Goal: Transaction & Acquisition: Purchase product/service

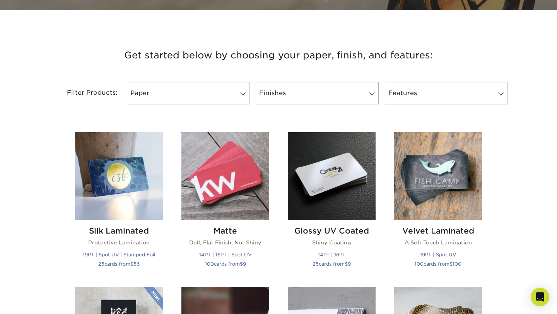
scroll to position [272, 0]
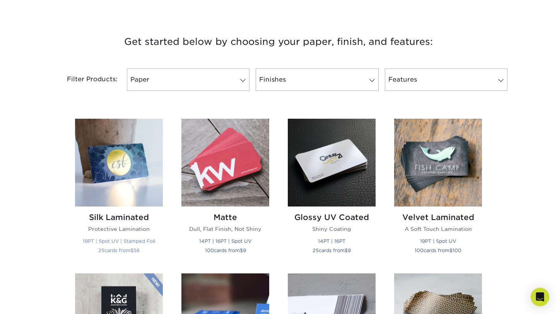
click at [124, 223] on div "Silk Laminated Protective Lamination 19PT | Spot UV | Stamped Foil 25 cards fro…" at bounding box center [119, 235] width 88 height 57
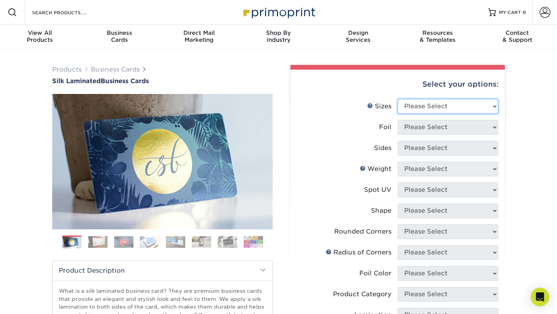
click at [407, 109] on select "Please Select 1.5" x 3.5" - Mini 1.75" x 3.5" - Mini 2" x 2" - Square 2" x 3" -…" at bounding box center [448, 106] width 101 height 15
select select "2.00x3.50"
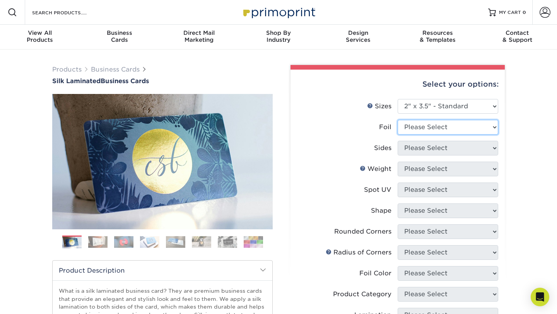
click at [417, 128] on select "Please Select Yes No" at bounding box center [448, 127] width 101 height 15
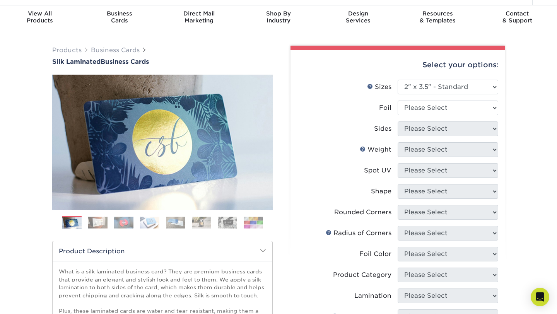
scroll to position [41, 0]
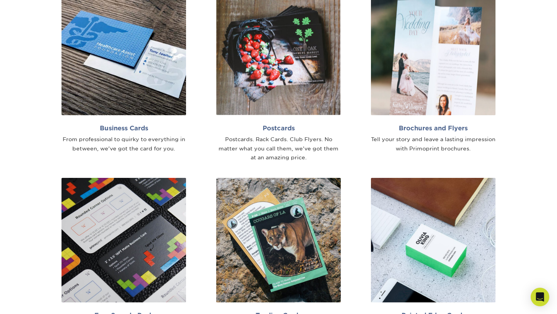
scroll to position [510, 0]
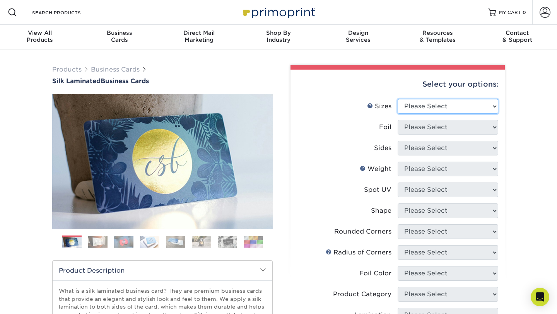
click at [432, 102] on select "Please Select 1.5" x 3.5" - Mini 1.75" x 3.5" - Mini 2" x 2" - Square 2" x 3" -…" at bounding box center [448, 106] width 101 height 15
select select "2.00x3.50"
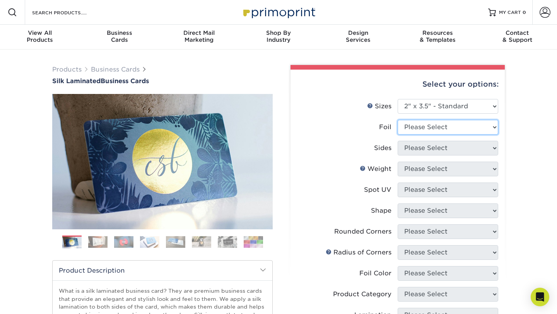
click at [434, 129] on select "Please Select Yes No" at bounding box center [448, 127] width 101 height 15
select select "0"
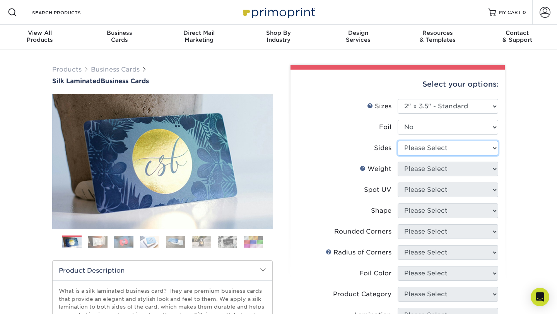
click at [435, 147] on select "Please Select Print Both Sides Print Front Only" at bounding box center [448, 148] width 101 height 15
select select "13abbda7-1d64-4f25-8bb2-c179b224825d"
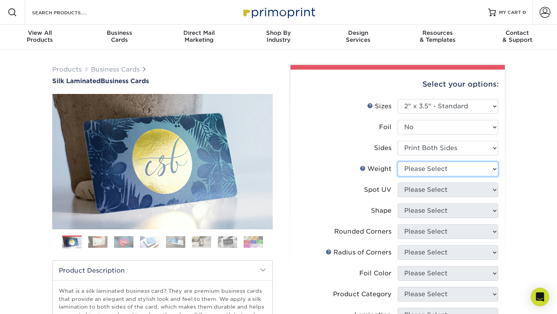
click at [433, 170] on select "Please Select 16PT" at bounding box center [448, 169] width 101 height 15
select select "16PT"
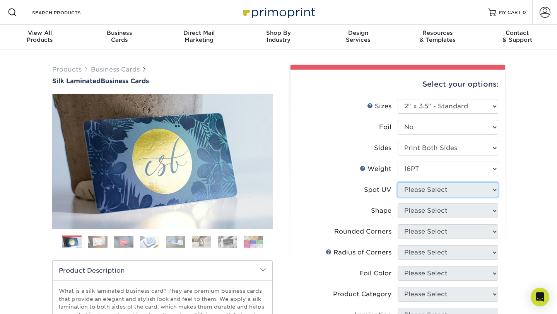
click at [434, 188] on select "Please Select No Spot UV Front and Back (Both Sides) Front Only Back Only" at bounding box center [448, 190] width 101 height 15
select select "0"
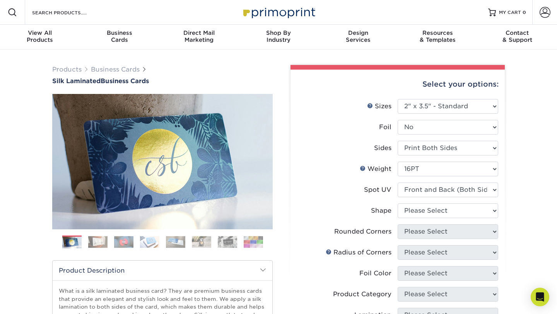
click at [410, 203] on li "Spot UV Please Select No Spot UV Front and Back (Both Sides) Front Only Back On…" at bounding box center [397, 193] width 201 height 21
click at [414, 211] on select "Please Select Standard" at bounding box center [448, 210] width 101 height 15
select select "standard"
click at [419, 233] on select "Please Select Yes - Round 2 Corners Yes - Round 4 Corners No" at bounding box center [448, 231] width 101 height 15
select select "0"
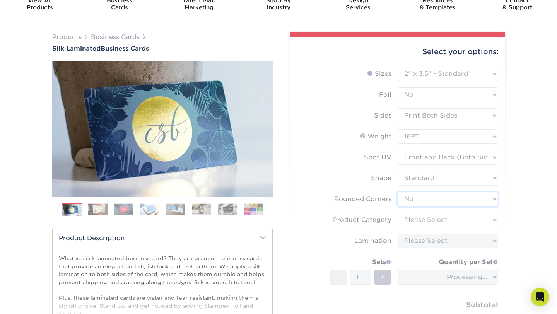
scroll to position [33, 0]
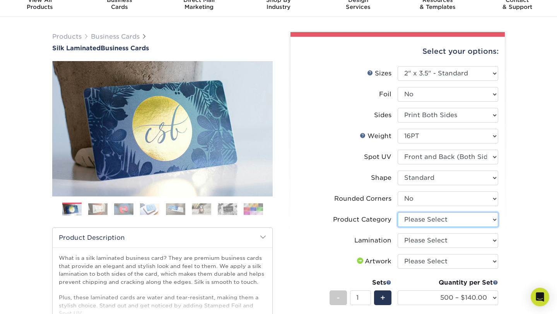
click at [429, 224] on select "Please Select Business Cards" at bounding box center [448, 219] width 101 height 15
select select "3b5148f1-0588-4f88-a218-97bcfdce65c1"
click at [434, 239] on select "Please Select Silk" at bounding box center [448, 240] width 101 height 15
select select "ccacb42f-45f7-42d3-bbd3-7c8421cf37f0"
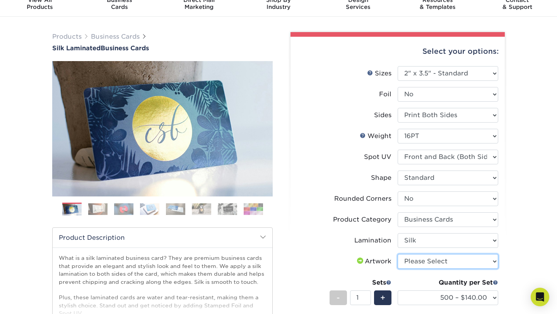
click at [409, 263] on select "Please Select I will upload files I need a design - $100" at bounding box center [448, 261] width 101 height 15
select select "upload"
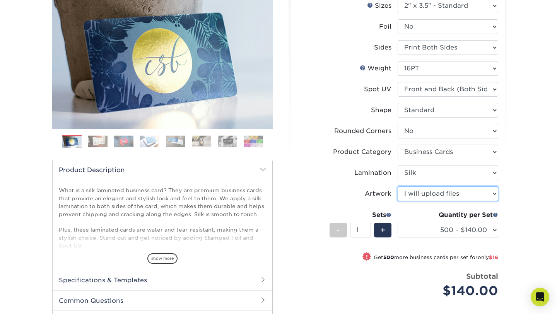
scroll to position [103, 0]
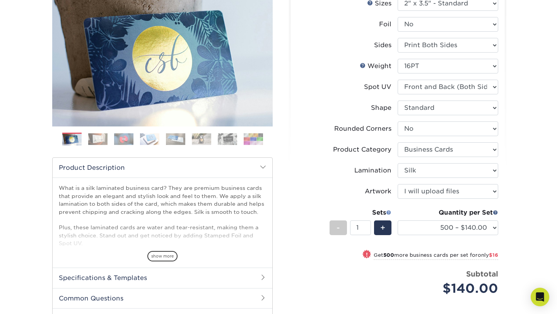
click at [388, 210] on span at bounding box center [388, 212] width 5 height 5
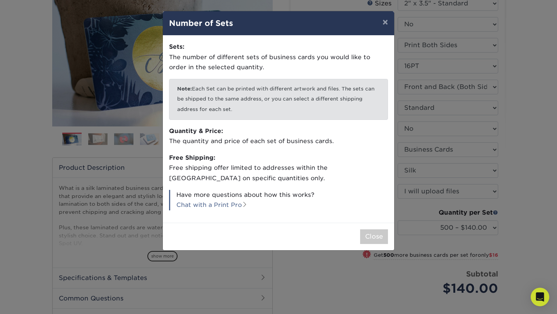
click at [397, 191] on div "× Number of Sets Sets: The number of different sets of business cards you would…" at bounding box center [278, 157] width 557 height 314
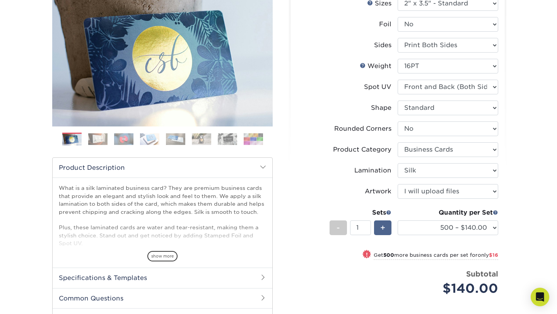
click at [380, 223] on span "+" at bounding box center [382, 228] width 5 height 12
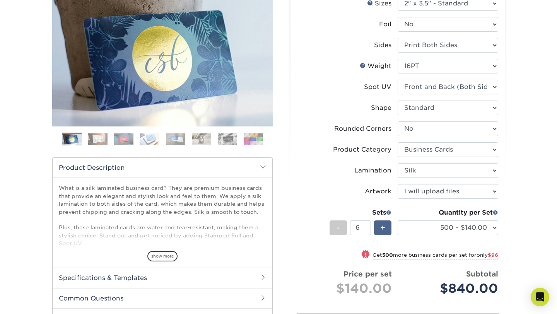
click at [381, 223] on span "+" at bounding box center [382, 228] width 5 height 12
click at [385, 226] on div "+" at bounding box center [382, 227] width 17 height 15
type input "9"
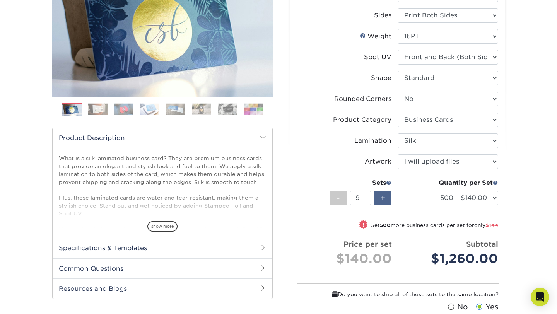
scroll to position [148, 0]
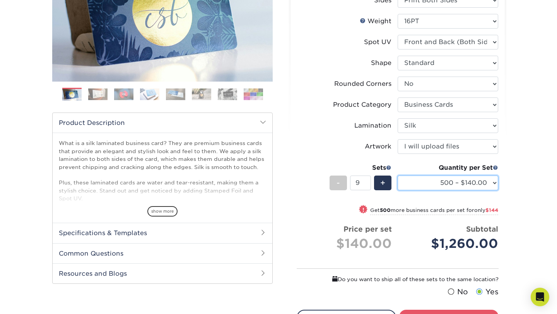
click at [448, 183] on select "500 – $140.00 1000 – $156.00 2500 – $383.00 5000 – $642.00 10000 – $1156.00" at bounding box center [448, 183] width 101 height 15
click at [470, 164] on div "Quantity per Set" at bounding box center [448, 167] width 101 height 9
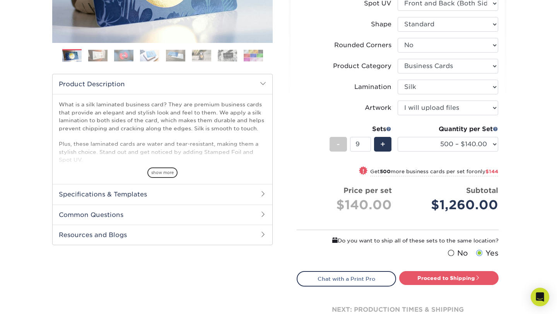
scroll to position [188, 0]
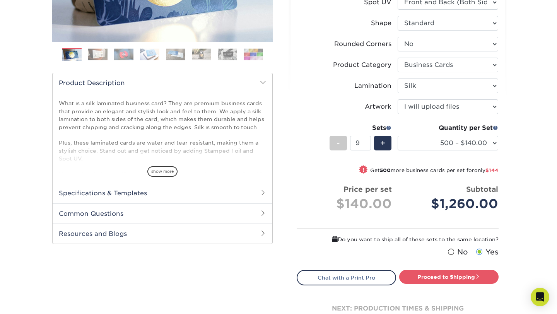
click at [456, 253] on label "No" at bounding box center [457, 252] width 22 height 11
click at [0, 0] on input "No" at bounding box center [0, 0] width 0 height 0
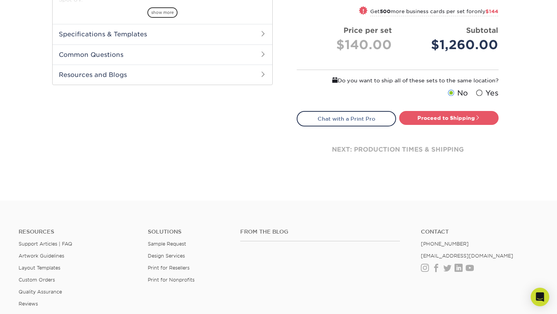
scroll to position [289, 0]
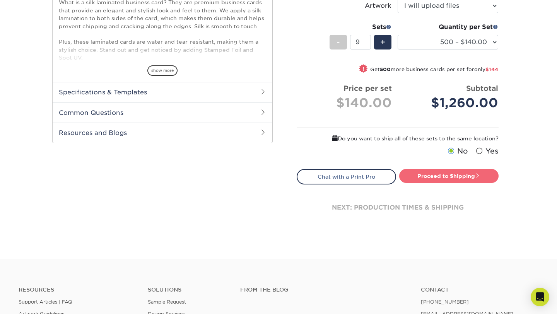
click at [462, 181] on link "Proceed to Shipping" at bounding box center [448, 176] width 99 height 14
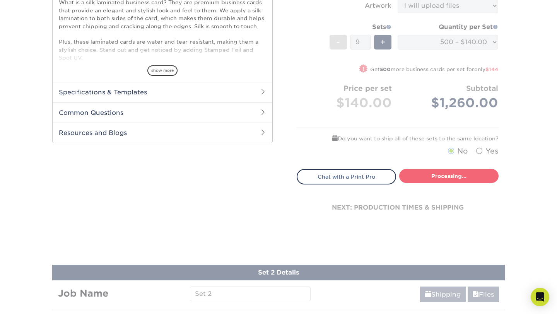
select select "a02e7c76-bdf4-4cc9-8b1d-1aa03151ab1e"
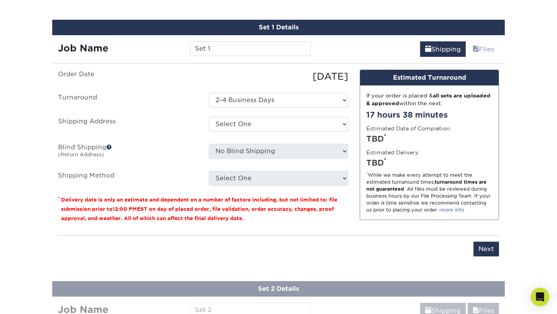
scroll to position [478, 0]
click at [291, 117] on select "Select One + Add New Address - Login" at bounding box center [278, 124] width 139 height 15
select select "newaddress"
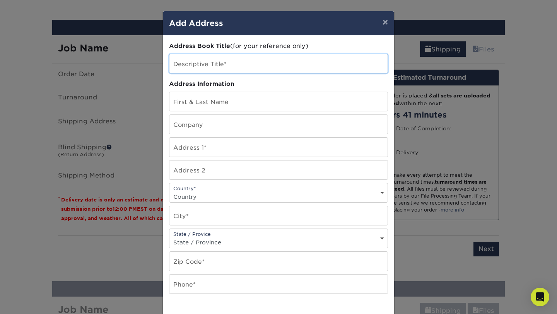
click at [305, 65] on input "text" at bounding box center [278, 63] width 218 height 19
type input "Alongi Media"
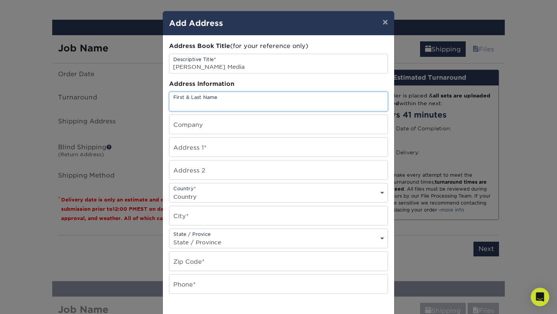
click at [279, 99] on input "text" at bounding box center [278, 101] width 218 height 19
click at [250, 101] on input "Phil Alongi" at bounding box center [278, 101] width 218 height 19
type input "Jenna Daniel"
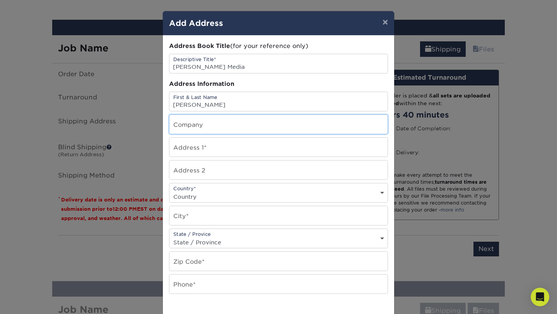
type input "Alongi Media"
type input "22 Robeson St."
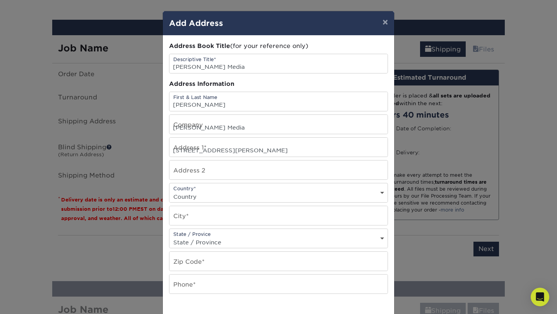
select select "US"
type input "Somerville"
select select "NJ"
type input "08876"
type input "9517194780"
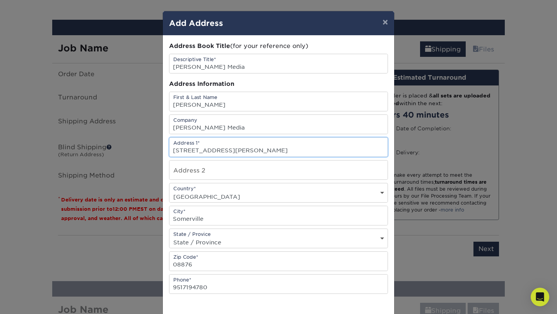
click at [244, 147] on input "22 Robeson St." at bounding box center [278, 147] width 218 height 19
type input "15 Manchester Drive"
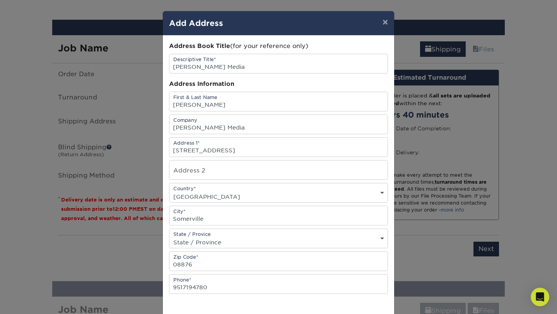
click at [245, 198] on select "Country United States Canada ----------------------------- Afghanistan Albania …" at bounding box center [278, 196] width 218 height 11
click at [244, 212] on input "Somerville" at bounding box center [278, 215] width 218 height 19
type input "Westfield"
click at [245, 262] on input "08876" at bounding box center [278, 261] width 218 height 19
type input "07090"
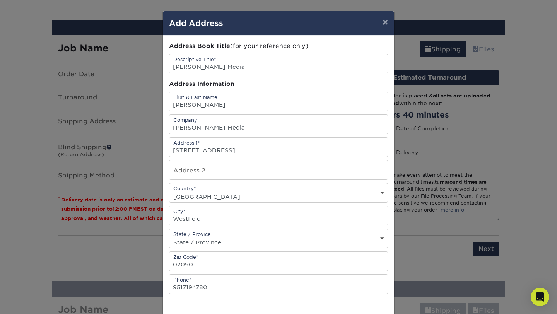
click at [270, 180] on div "Address Book Title (for your reference only) Descriptive Title* Alongi Media Ad…" at bounding box center [278, 209] width 219 height 334
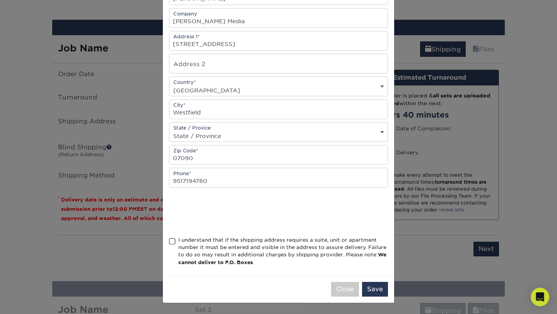
click at [191, 245] on div "I understand that if the shipping address requires a suite, unit or apartment n…" at bounding box center [283, 251] width 210 height 30
click at [0, 0] on input "I understand that if the shipping address requires a suite, unit or apartment n…" at bounding box center [0, 0] width 0 height 0
click at [379, 287] on button "Save" at bounding box center [375, 289] width 26 height 15
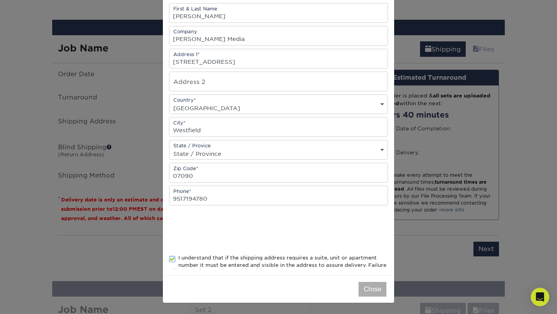
scroll to position [0, 0]
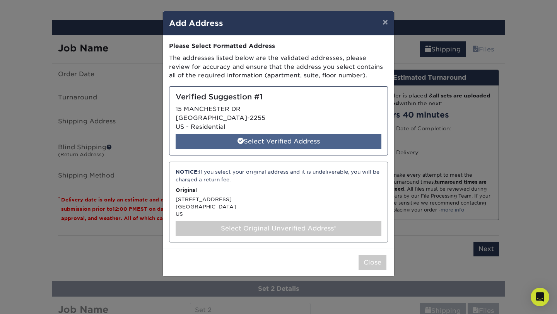
click at [344, 136] on div "Select Verified Address" at bounding box center [279, 141] width 206 height 15
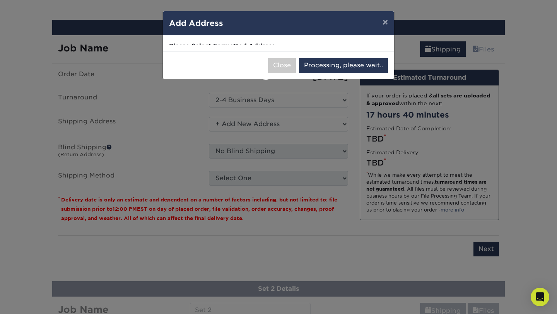
select select "286359"
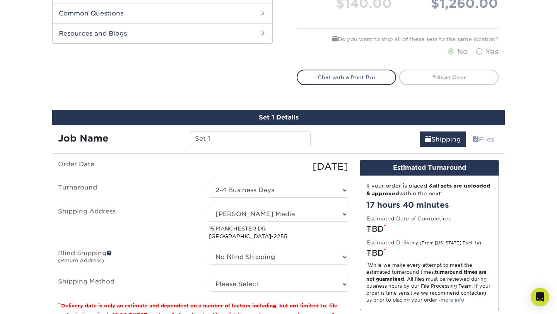
scroll to position [410, 0]
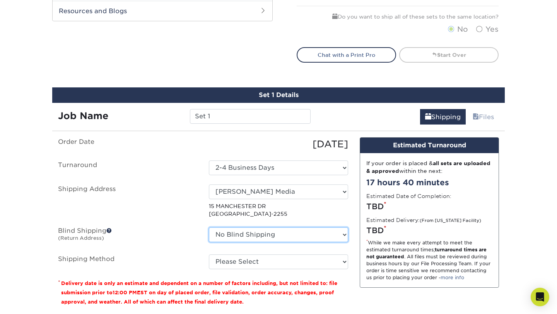
click at [314, 235] on select "No Blind Shipping + Add New Address" at bounding box center [278, 234] width 139 height 15
click at [112, 230] on span at bounding box center [108, 230] width 5 height 5
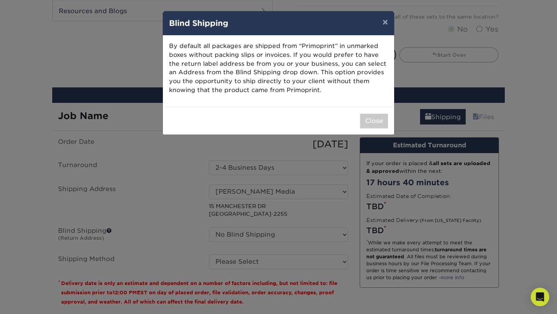
click at [128, 213] on div "× Blind Shipping By default all packages are shipped from “Primoprint” in unmar…" at bounding box center [278, 157] width 557 height 314
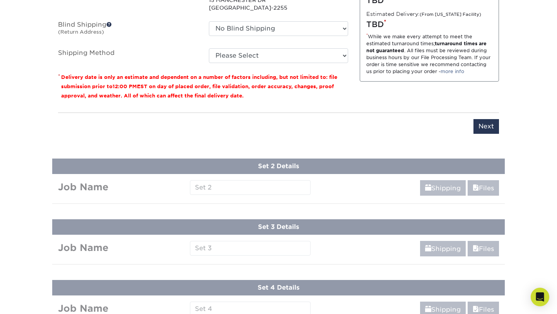
scroll to position [701, 0]
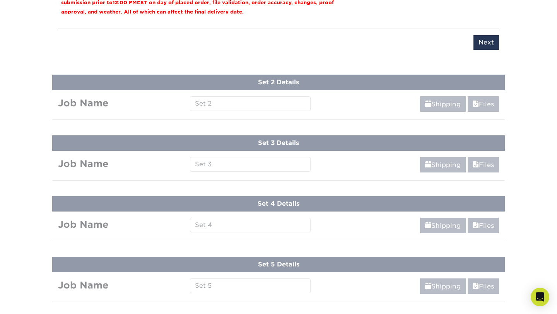
click at [475, 44] on input "Next" at bounding box center [486, 42] width 26 height 15
type input "Next"
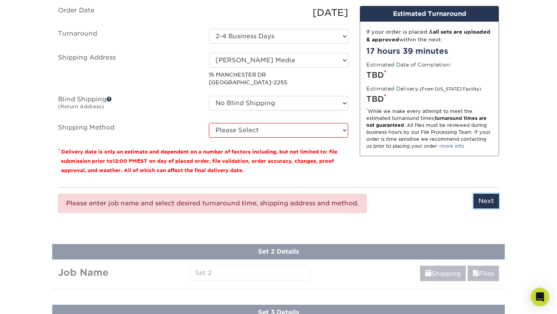
scroll to position [538, 0]
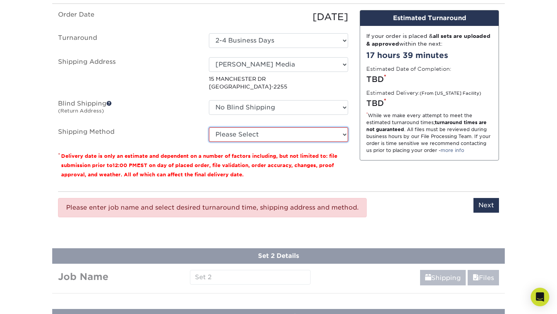
click at [308, 130] on select "Please Select Ground Shipping (+$8.96) 3 Day Shipping Service (+$20.06) 2 Day A…" at bounding box center [278, 134] width 139 height 15
select select "03"
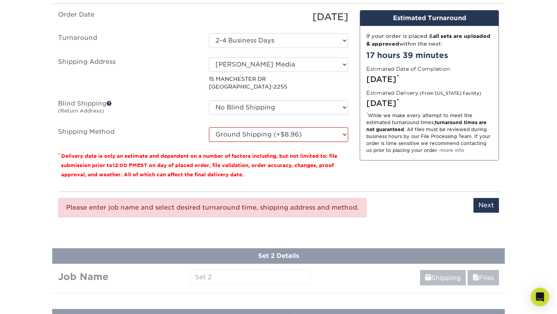
click at [315, 156] on small "Delivery date is only an estimate and dependent on a number of factors includin…" at bounding box center [199, 165] width 276 height 24
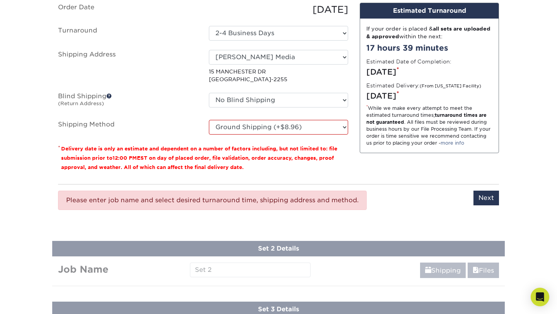
scroll to position [544, 0]
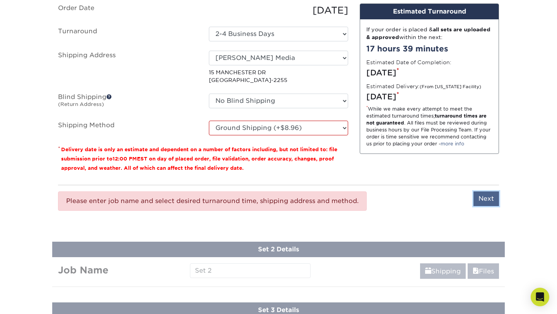
click at [482, 204] on input "Next" at bounding box center [486, 198] width 26 height 15
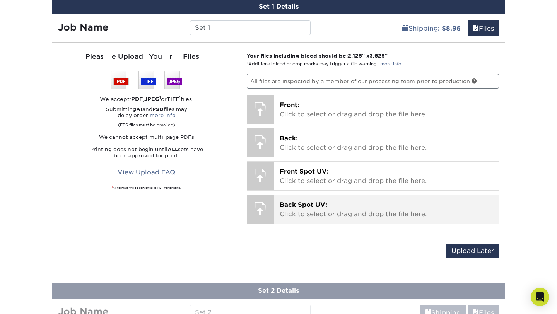
scroll to position [497, 0]
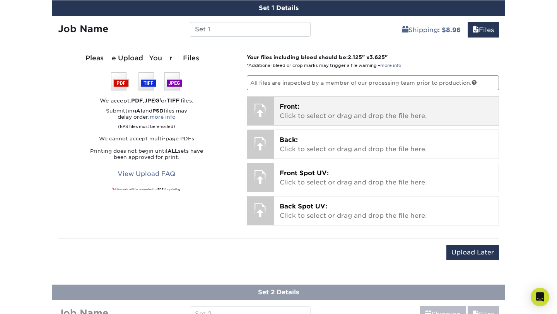
click at [344, 120] on p "Front: Click to select or drag and drop the file here." at bounding box center [387, 111] width 214 height 19
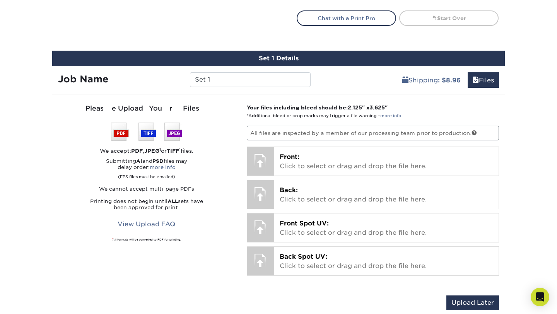
scroll to position [448, 0]
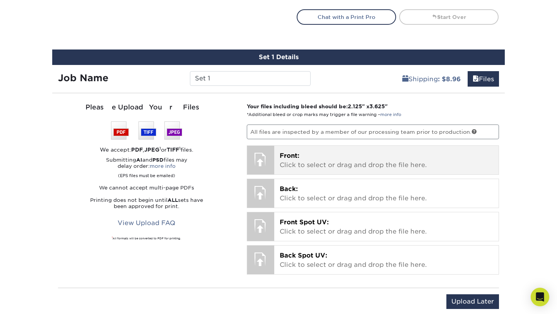
click at [282, 163] on p "Front: Click to select or drag and drop the file here." at bounding box center [387, 160] width 214 height 19
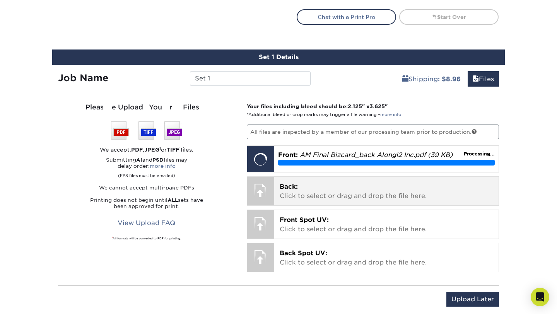
click at [391, 197] on p "Back: Click to select or drag and drop the file here." at bounding box center [387, 191] width 214 height 19
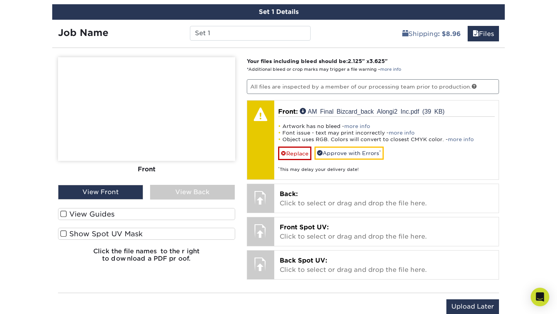
scroll to position [497, 0]
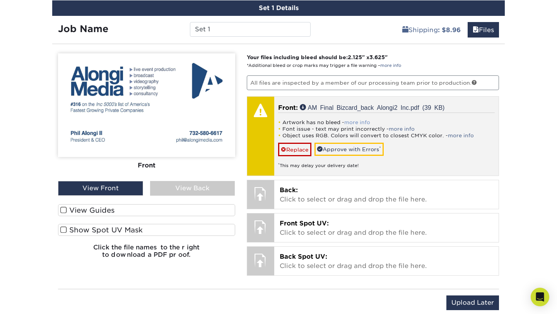
click at [361, 123] on link "more info" at bounding box center [357, 123] width 26 height 6
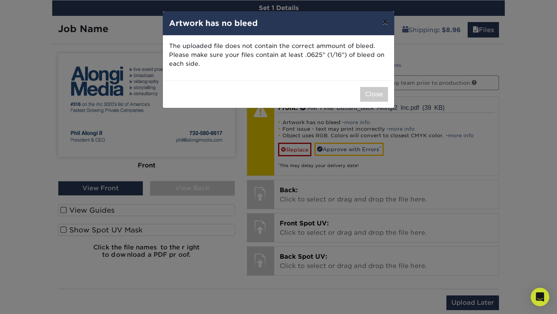
click at [382, 25] on button "×" at bounding box center [385, 22] width 18 height 22
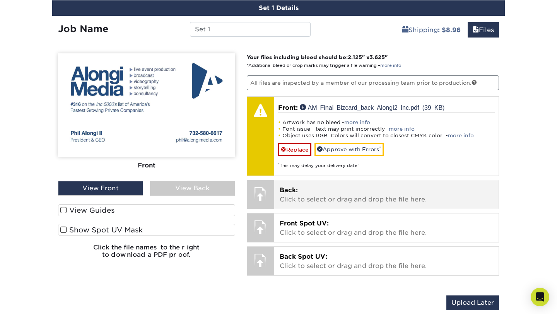
click at [379, 186] on p "Back: Click to select or drag and drop the file here." at bounding box center [387, 195] width 214 height 19
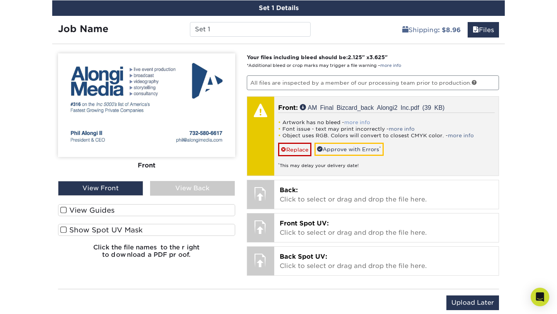
click at [360, 122] on link "more info" at bounding box center [357, 123] width 26 height 6
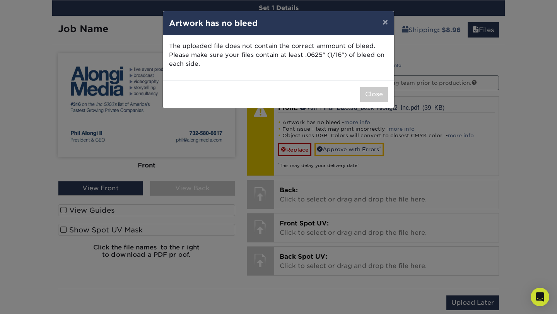
drag, startPoint x: 337, startPoint y: 62, endPoint x: 337, endPoint y: 32, distance: 29.4
click at [337, 32] on div "× Artwork has no bleed The uploaded file does not contain the correct ammount o…" at bounding box center [278, 59] width 232 height 97
copy div "The uploaded file does not contain the correct ammount of bleed. Please make su…"
click at [374, 92] on button "Close" at bounding box center [374, 94] width 28 height 15
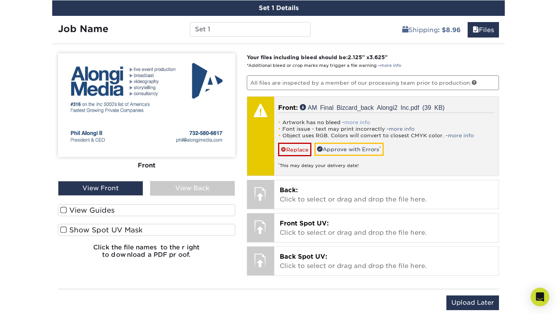
click at [359, 120] on link "more info" at bounding box center [357, 123] width 26 height 6
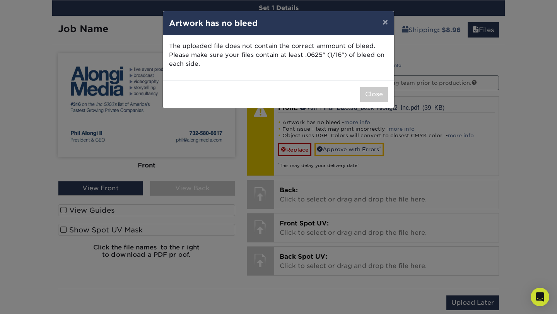
click at [375, 81] on div "Close" at bounding box center [278, 93] width 231 height 27
click at [375, 91] on button "Close" at bounding box center [374, 94] width 28 height 15
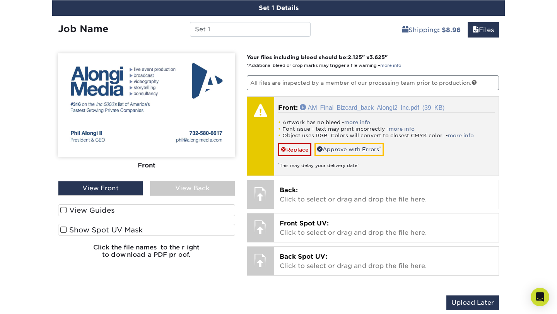
click at [366, 106] on link "AM Final Bizcard_back Alongi2 Inc.pdf (39 KB)" at bounding box center [372, 107] width 145 height 6
click at [294, 149] on link "Replace" at bounding box center [294, 150] width 33 height 14
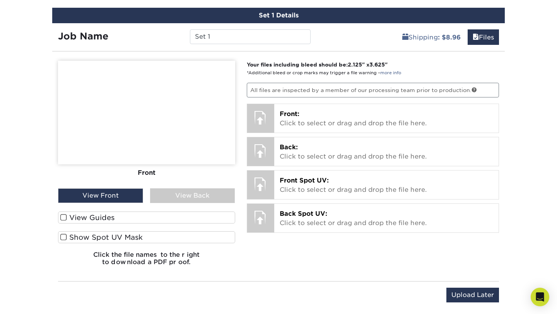
scroll to position [490, 0]
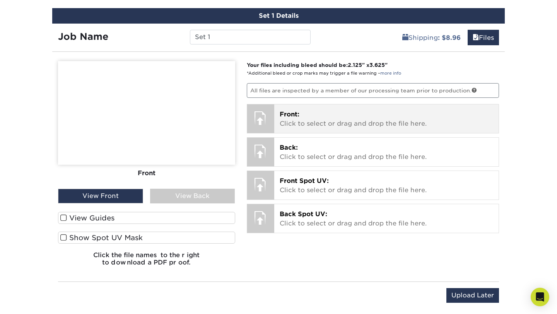
click at [302, 112] on p "Front: Click to select or drag and drop the file here." at bounding box center [387, 119] width 214 height 19
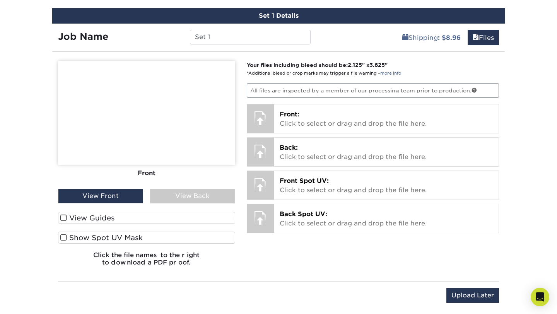
click at [167, 215] on label "View Guides" at bounding box center [146, 218] width 177 height 12
click at [0, 0] on input "View Guides" at bounding box center [0, 0] width 0 height 0
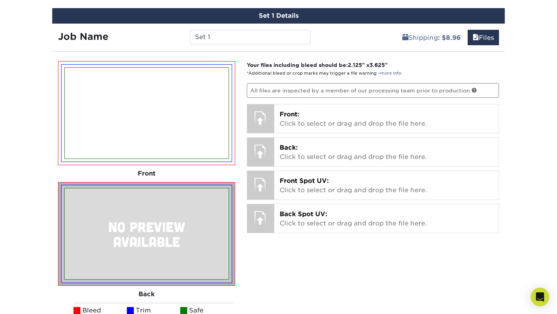
click at [169, 146] on img at bounding box center [147, 113] width 164 height 91
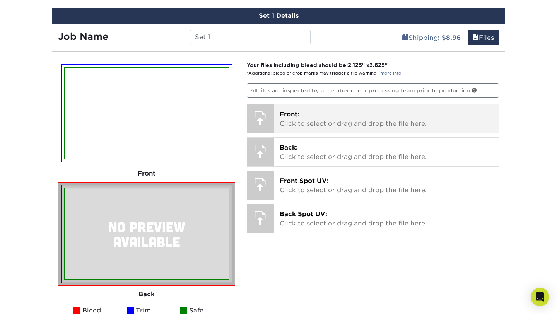
click at [316, 106] on div "Front: Click to select or drag and drop the file here. Choose file AM Final Biz…" at bounding box center [386, 118] width 225 height 29
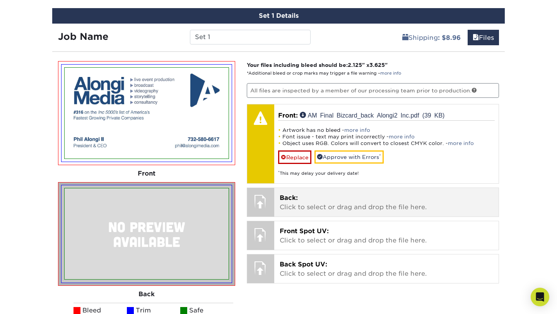
click at [275, 209] on div "Back: Click to select or drag and drop the file here. Choose file" at bounding box center [386, 202] width 225 height 29
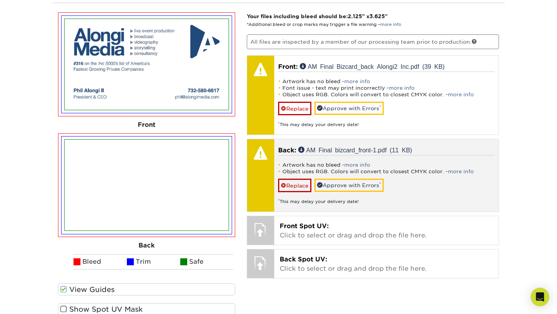
scroll to position [541, 0]
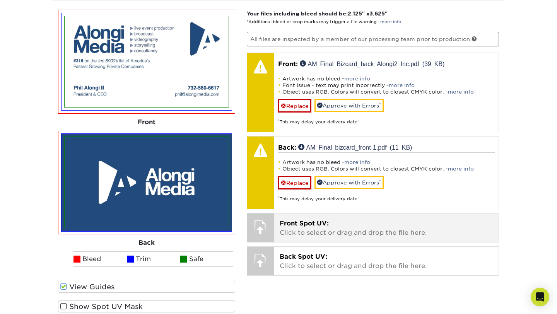
click at [379, 234] on p "Front Spot UV: Click to select or drag and drop the file here." at bounding box center [387, 228] width 214 height 19
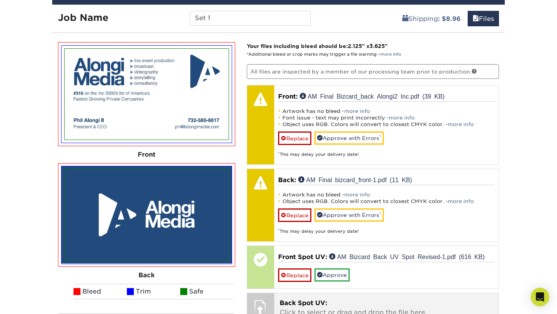
scroll to position [508, 0]
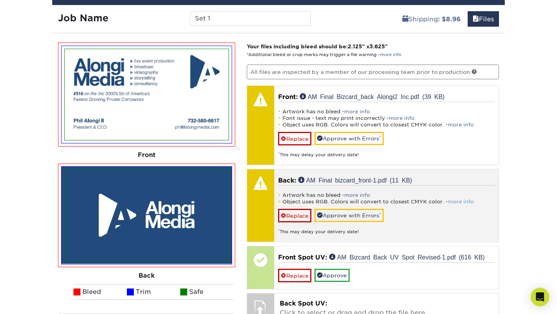
click at [469, 201] on link "more info" at bounding box center [461, 202] width 26 height 6
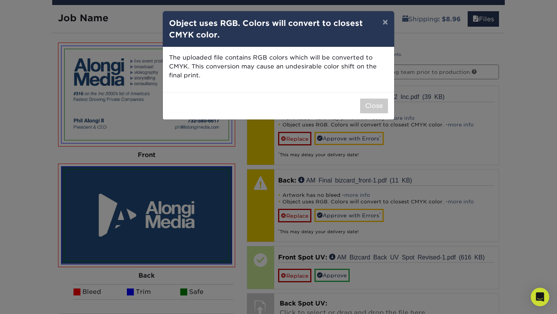
click at [512, 167] on div "× Object uses RGB. Colors will convert to closest CMYK color. The uploaded file…" at bounding box center [278, 157] width 557 height 314
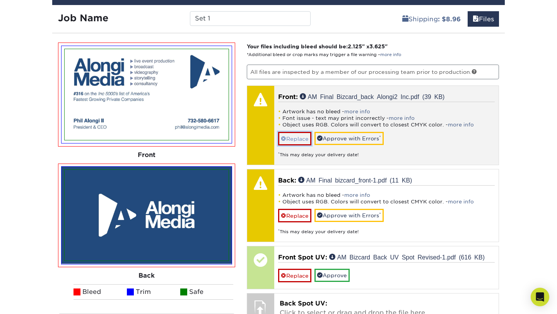
click at [294, 138] on link "Replace" at bounding box center [294, 139] width 33 height 14
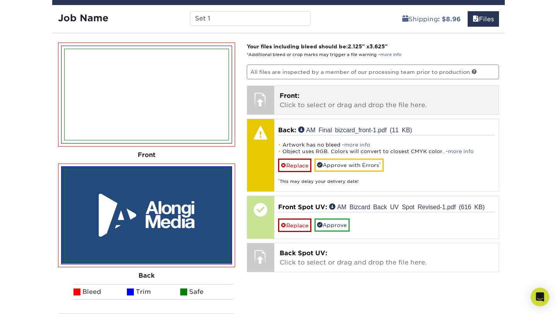
click at [299, 111] on div "Front: Click to select or drag and drop the file here. Choose file AM Final Biz…" at bounding box center [386, 100] width 225 height 29
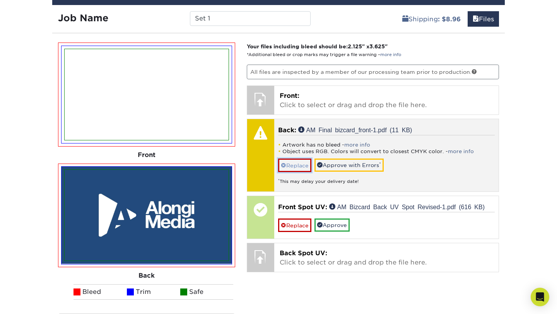
click at [301, 166] on link "Replace" at bounding box center [294, 166] width 33 height 14
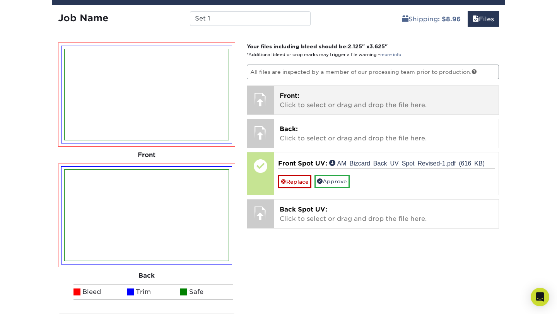
click at [262, 103] on div at bounding box center [260, 99] width 27 height 27
click at [284, 104] on p "Front: Click to select or drag and drop the file here." at bounding box center [387, 100] width 214 height 19
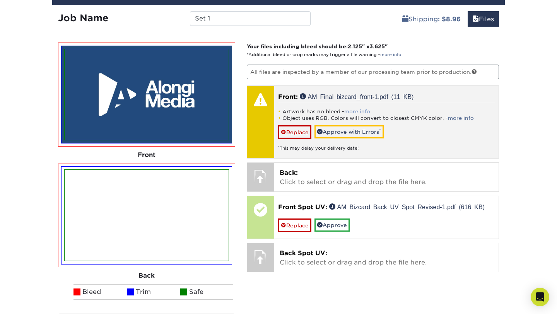
click at [355, 111] on link "more info" at bounding box center [357, 112] width 26 height 6
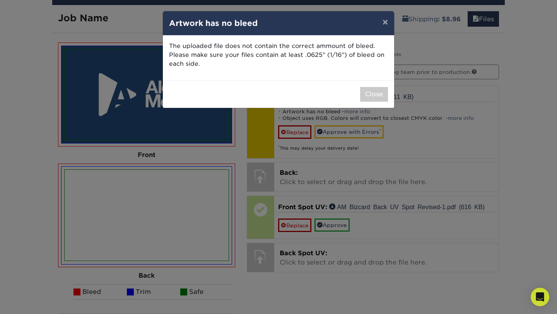
click at [353, 118] on div "× Artwork has no bleed The uploaded file does not contain the correct ammount o…" at bounding box center [278, 157] width 557 height 314
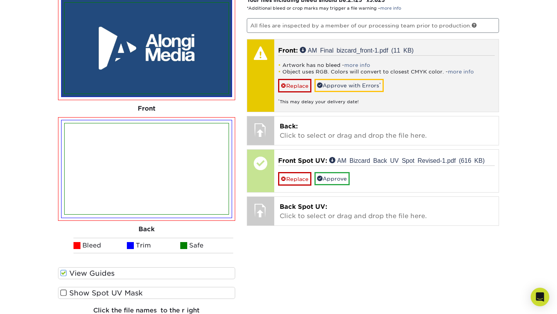
scroll to position [559, 0]
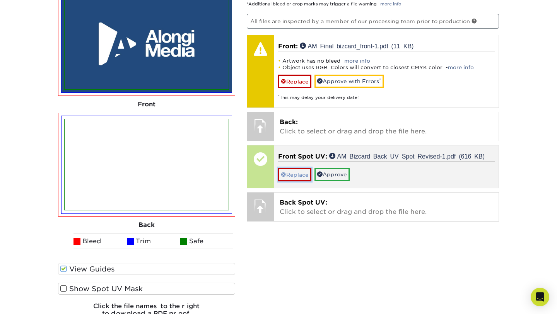
click at [299, 175] on link "Replace" at bounding box center [294, 175] width 33 height 14
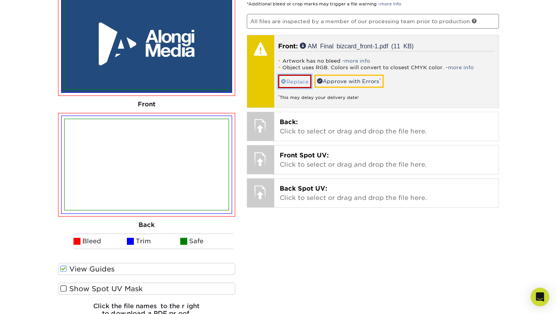
click at [302, 80] on link "Replace" at bounding box center [294, 82] width 33 height 14
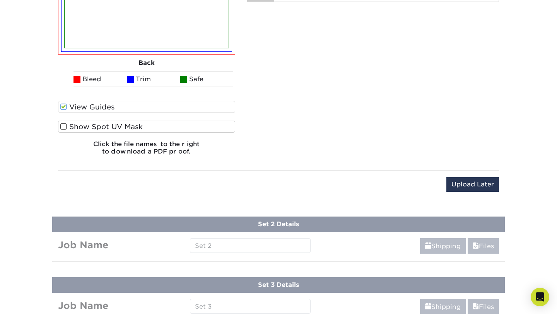
scroll to position [789, 0]
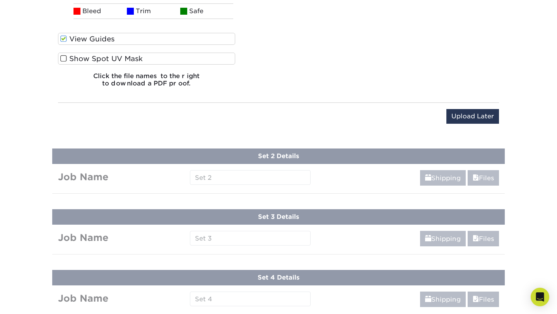
click at [224, 58] on label "Show Spot UV Mask" at bounding box center [146, 59] width 177 height 12
click at [0, 0] on input "Show Spot UV Mask" at bounding box center [0, 0] width 0 height 0
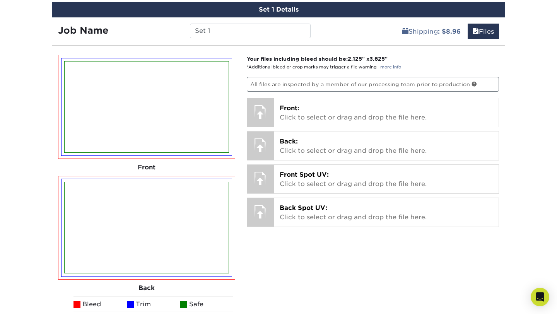
scroll to position [500, 0]
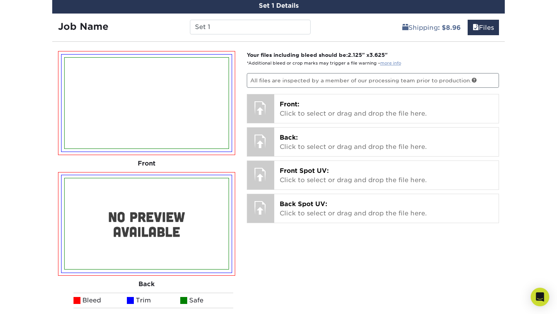
click at [385, 63] on link "more info" at bounding box center [390, 63] width 21 height 5
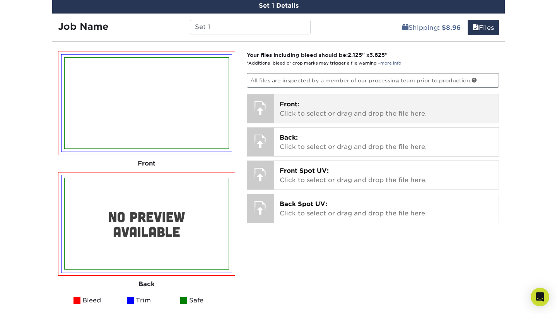
click at [310, 106] on p "Front: Click to select or drag and drop the file here." at bounding box center [387, 109] width 214 height 19
click at [280, 113] on p "Front: Click to select or drag and drop the file here." at bounding box center [387, 109] width 214 height 19
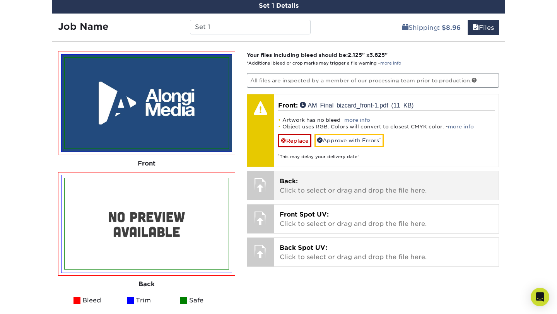
click at [373, 194] on p "Back: Click to select or drag and drop the file here." at bounding box center [387, 186] width 214 height 19
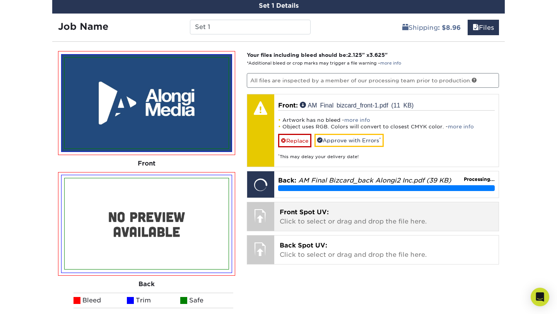
scroll to position [545, 0]
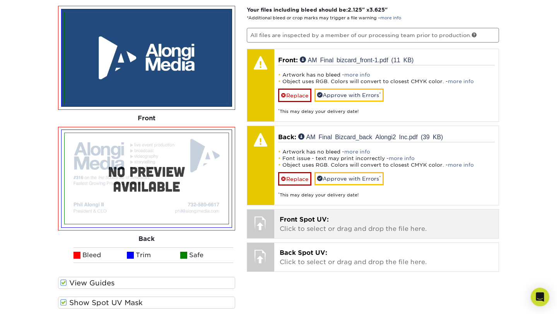
click at [379, 228] on p "Front Spot UV: Click to select or drag and drop the file here." at bounding box center [387, 224] width 214 height 19
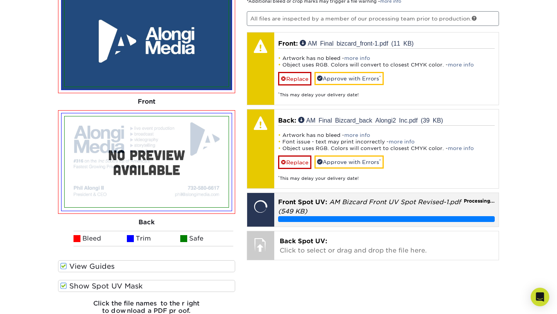
scroll to position [560, 0]
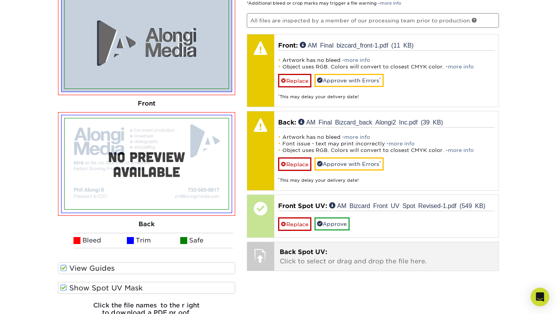
click at [398, 263] on p "Back Spot UV: Click to select or drag and drop the file here." at bounding box center [387, 257] width 214 height 19
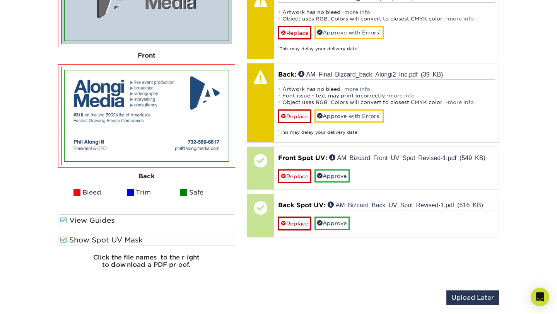
scroll to position [610, 0]
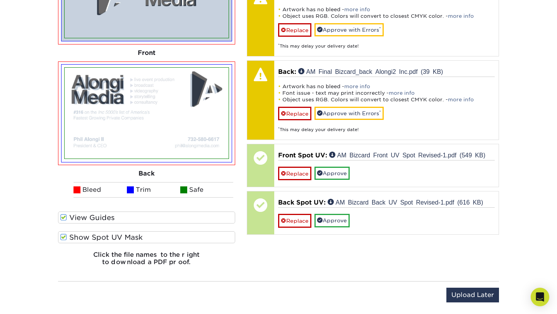
click at [229, 238] on label "Show Spot UV Mask" at bounding box center [146, 237] width 177 height 12
click at [0, 0] on input "Show Spot UV Mask" at bounding box center [0, 0] width 0 height 0
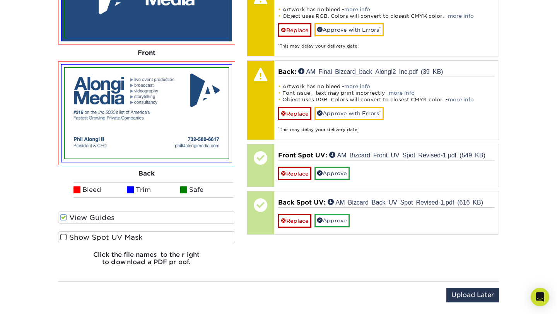
click at [229, 238] on label "Show Spot UV Mask" at bounding box center [146, 237] width 177 height 12
click at [0, 0] on input "Show Spot UV Mask" at bounding box center [0, 0] width 0 height 0
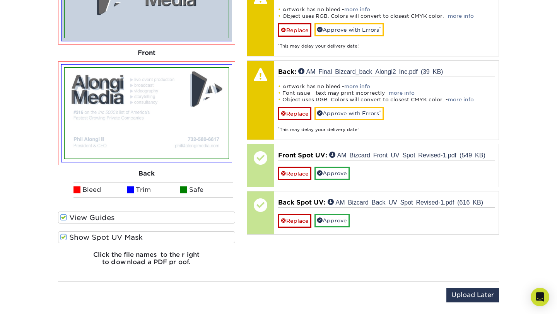
click at [229, 238] on label "Show Spot UV Mask" at bounding box center [146, 237] width 177 height 12
click at [0, 0] on input "Show Spot UV Mask" at bounding box center [0, 0] width 0 height 0
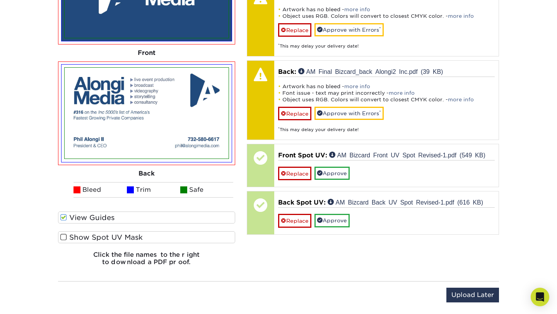
click at [229, 238] on label "Show Spot UV Mask" at bounding box center [146, 237] width 177 height 12
click at [0, 0] on input "Show Spot UV Mask" at bounding box center [0, 0] width 0 height 0
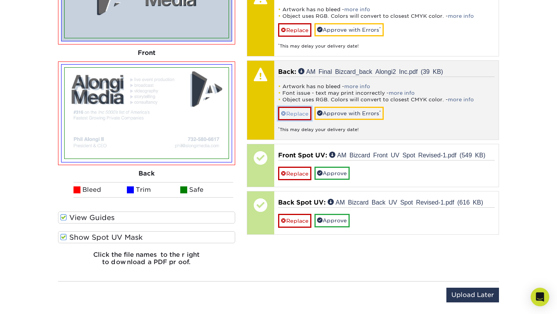
click at [293, 114] on link "Replace" at bounding box center [294, 114] width 33 height 14
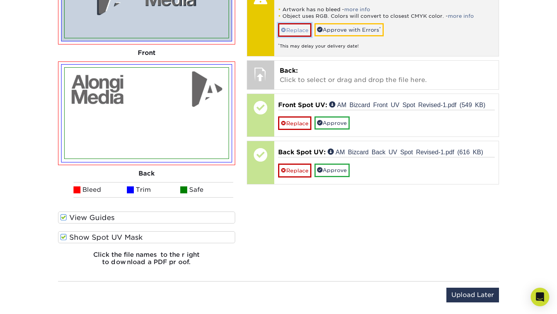
click at [297, 33] on link "Replace" at bounding box center [294, 30] width 33 height 14
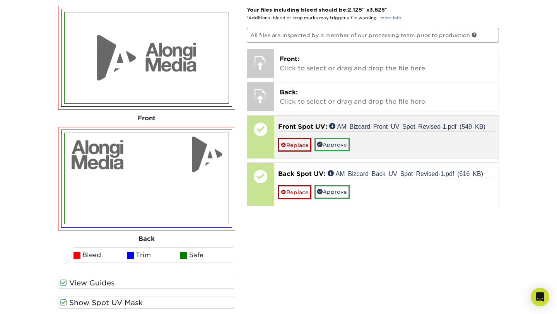
scroll to position [526, 0]
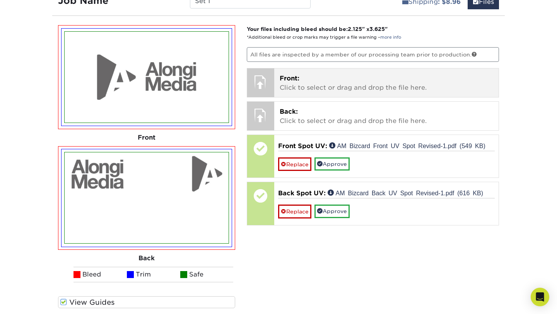
click at [295, 78] on span "Front:" at bounding box center [290, 78] width 20 height 7
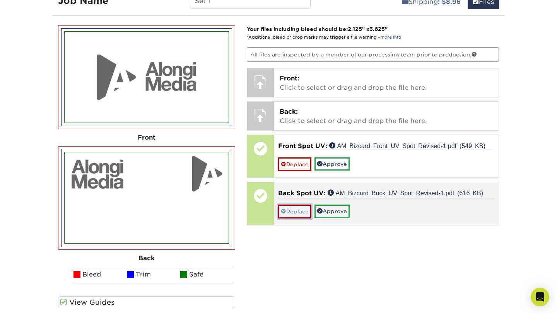
click at [303, 212] on link "Replace" at bounding box center [294, 212] width 33 height 14
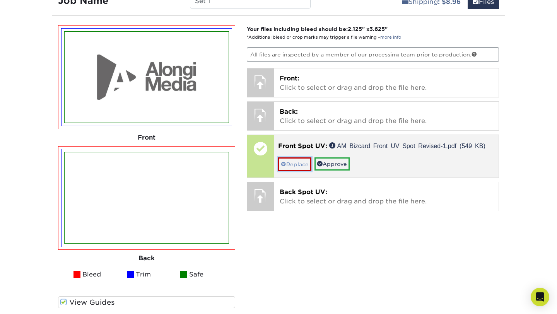
click at [293, 163] on link "Replace" at bounding box center [294, 164] width 33 height 14
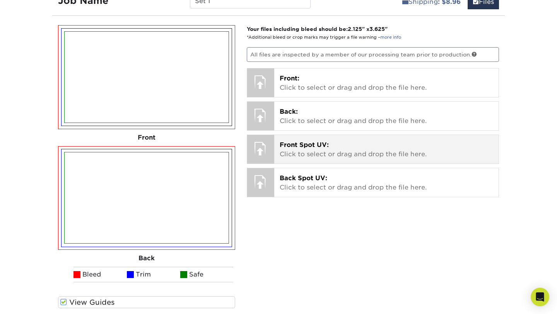
click at [332, 163] on div "Front Spot UV: Click to select or drag and drop the file here. Choose file AM B…" at bounding box center [386, 149] width 225 height 29
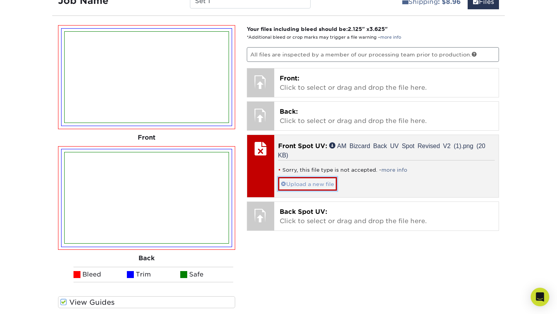
click at [322, 184] on link "Upload a new file" at bounding box center [307, 184] width 59 height 14
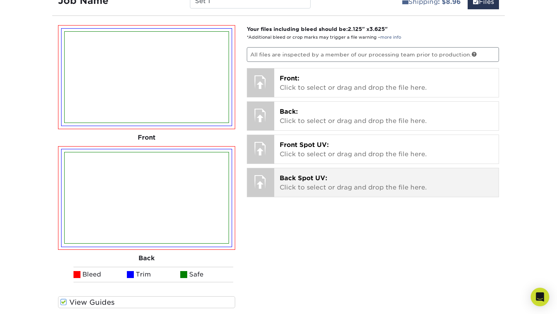
click at [320, 168] on div "Back Spot UV: Click to select or drag and drop the file here. Choose file AM Bi…" at bounding box center [386, 182] width 225 height 29
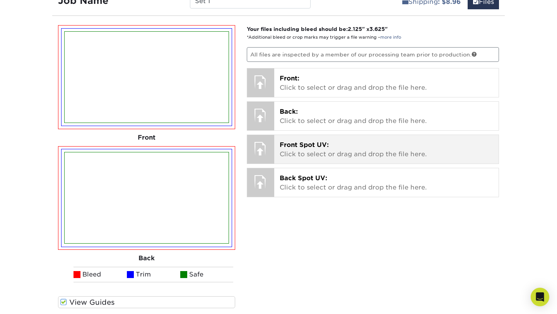
click at [326, 152] on p "Front Spot UV: Click to select or drag and drop the file here." at bounding box center [387, 149] width 214 height 19
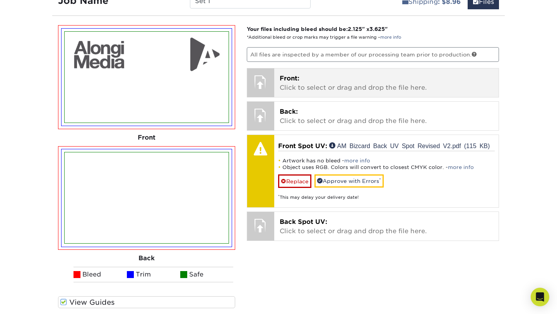
click at [358, 91] on p "Front: Click to select or drag and drop the file here." at bounding box center [387, 83] width 214 height 19
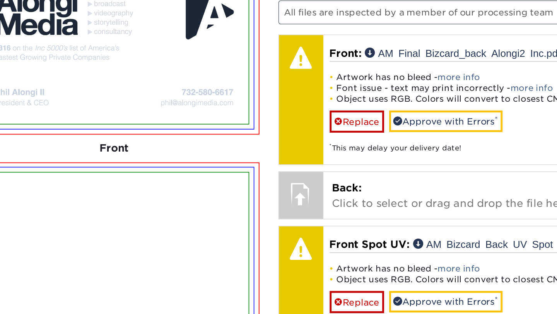
scroll to position [497, 0]
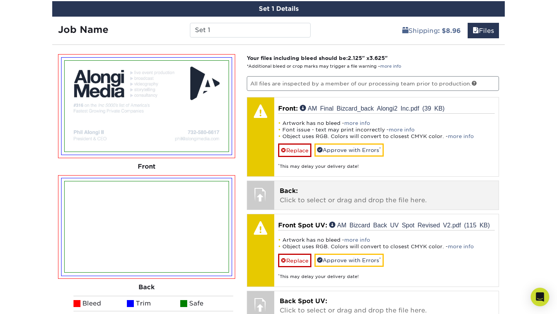
click at [279, 207] on div "Back: Click to select or drag and drop the file here. Choose file AM Final bizc…" at bounding box center [386, 195] width 225 height 29
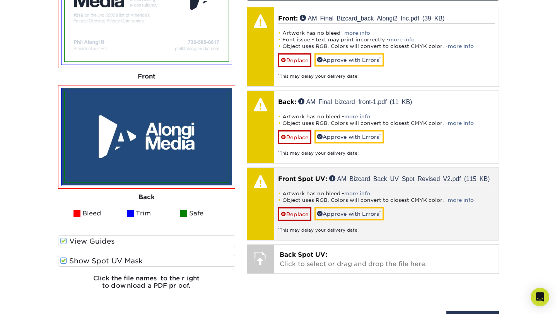
scroll to position [588, 0]
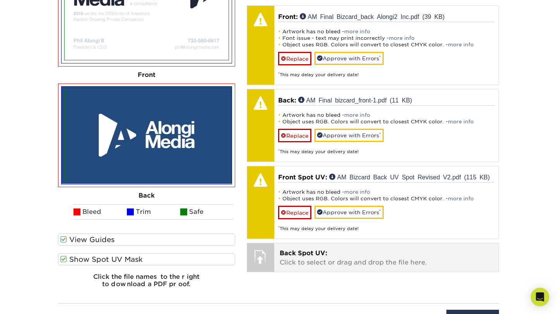
click at [396, 268] on div "Back Spot UV: Click to select or drag and drop the file here. Choose file AM Bi…" at bounding box center [386, 257] width 225 height 29
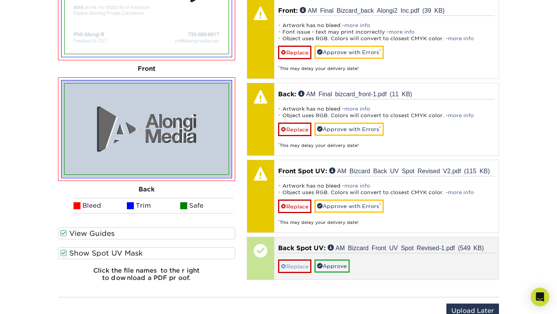
scroll to position [601, 0]
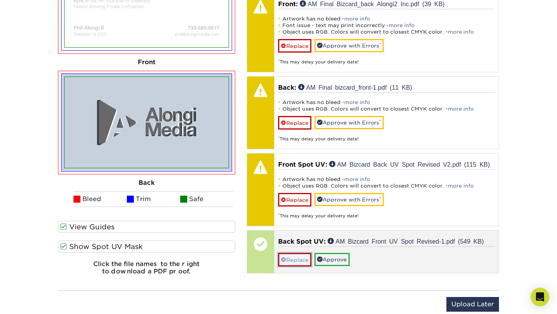
click at [303, 259] on link "Replace" at bounding box center [294, 260] width 33 height 14
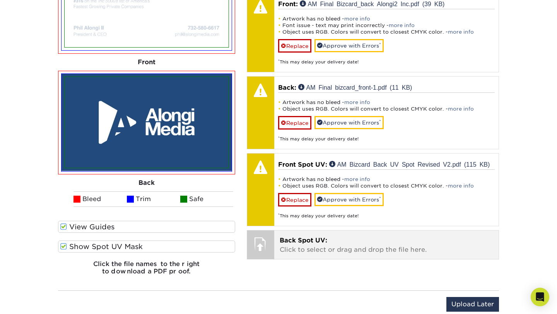
click at [302, 251] on p "Back Spot UV: Click to select or drag and drop the file here." at bounding box center [387, 245] width 214 height 19
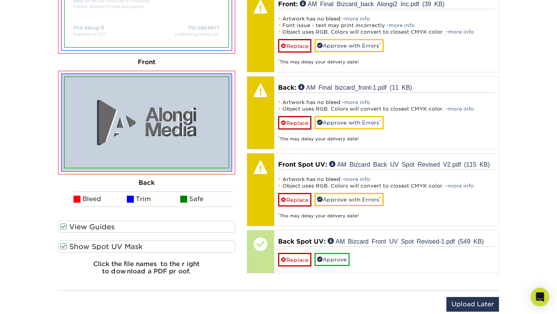
click at [188, 112] on img at bounding box center [147, 122] width 164 height 91
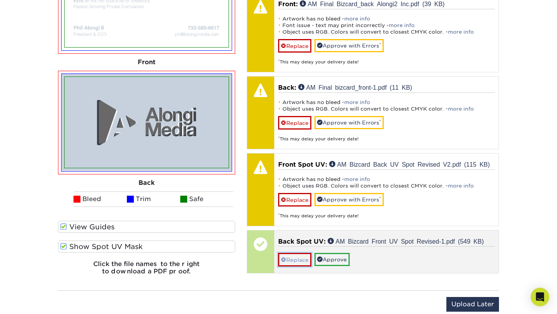
click at [291, 261] on link "Replace" at bounding box center [294, 260] width 33 height 14
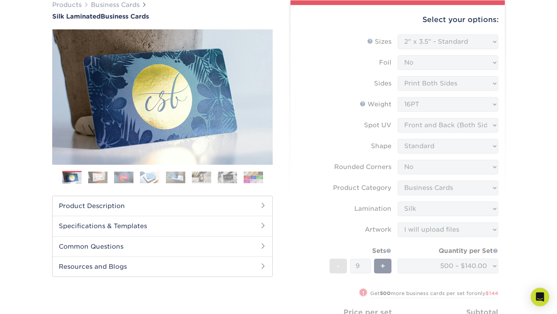
scroll to position [66, 0]
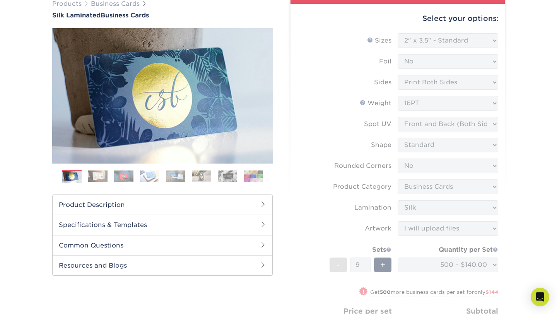
click at [218, 208] on h2 "Product Description" at bounding box center [163, 205] width 220 height 20
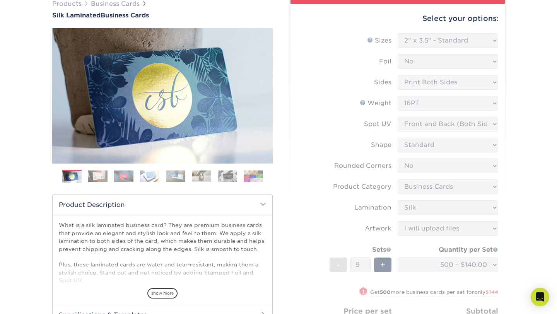
click at [218, 207] on h2 "Product Description" at bounding box center [163, 205] width 220 height 20
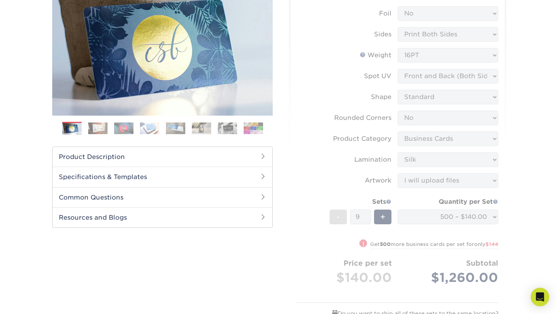
scroll to position [115, 0]
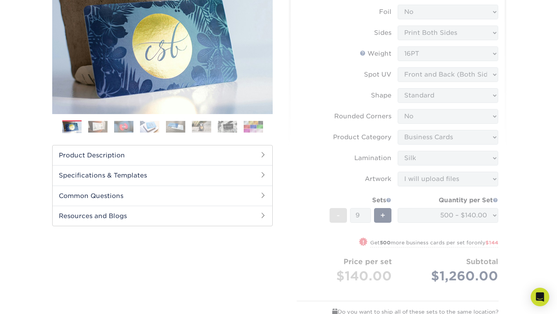
click at [217, 203] on h2 "Common Questions" at bounding box center [163, 196] width 220 height 20
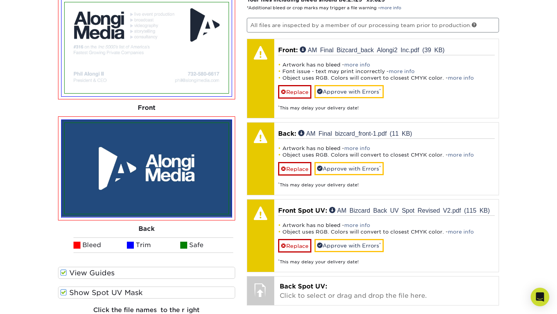
scroll to position [663, 0]
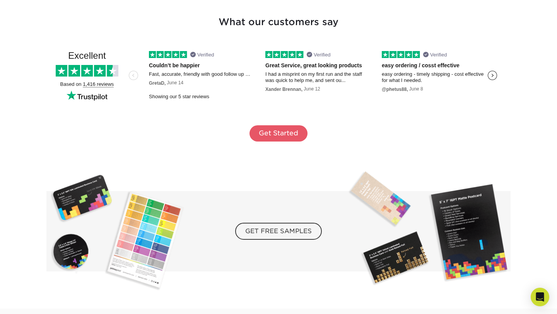
scroll to position [1412, 0]
